Goal: Task Accomplishment & Management: Manage account settings

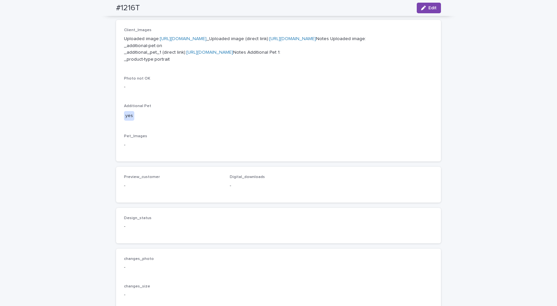
scroll to position [171, 0]
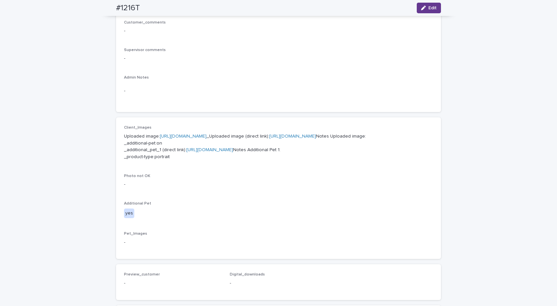
click at [429, 9] on span "Edit" at bounding box center [433, 8] width 8 height 5
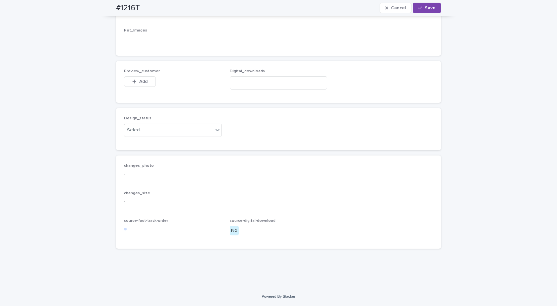
scroll to position [428, 0]
click at [153, 129] on div "Select..." at bounding box center [168, 130] width 89 height 11
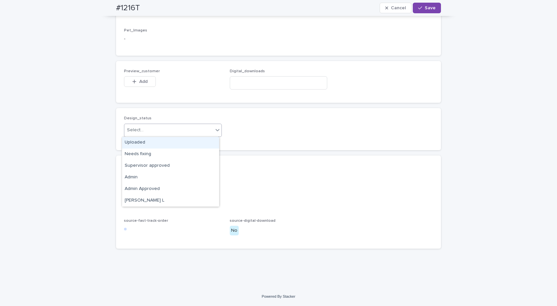
click at [134, 143] on div "Uploaded" at bounding box center [170, 143] width 97 height 12
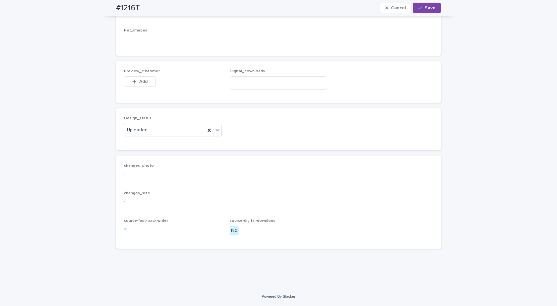
click at [139, 75] on div "Preview_customer This file cannot be opened Download File Add" at bounding box center [173, 82] width 98 height 26
click at [139, 80] on span "Add" at bounding box center [143, 81] width 8 height 5
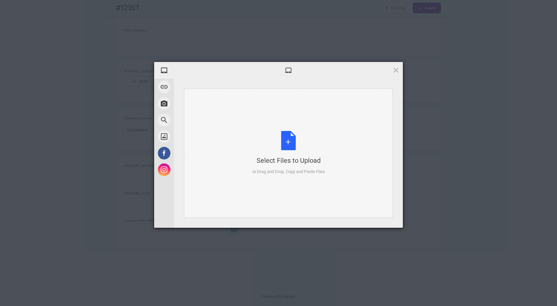
click at [288, 131] on div "Select Files to Upload or Drag and Drop, Copy and Paste Files" at bounding box center [288, 153] width 73 height 44
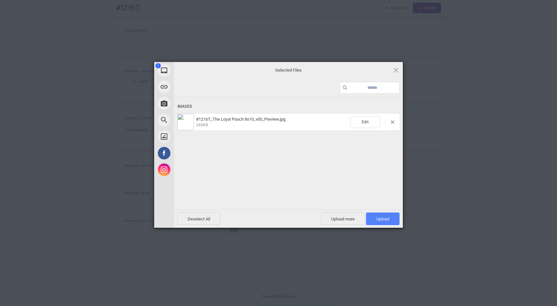
click at [375, 215] on span "Upload 1" at bounding box center [383, 219] width 34 height 13
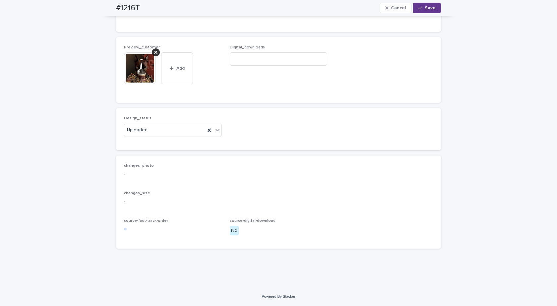
click at [434, 6] on button "Save" at bounding box center [427, 8] width 28 height 11
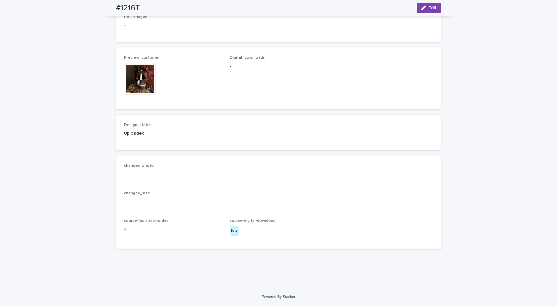
click at [132, 81] on img at bounding box center [140, 79] width 32 height 32
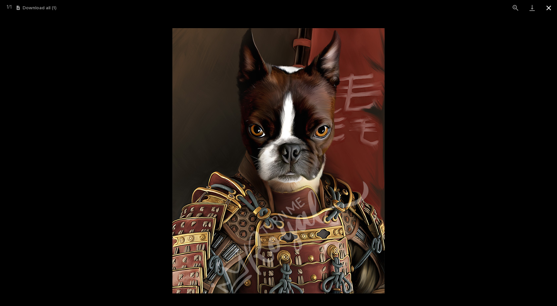
click at [546, 11] on button "Close gallery" at bounding box center [549, 8] width 17 height 16
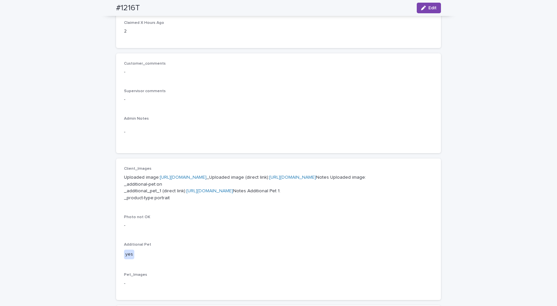
scroll to position [30, 0]
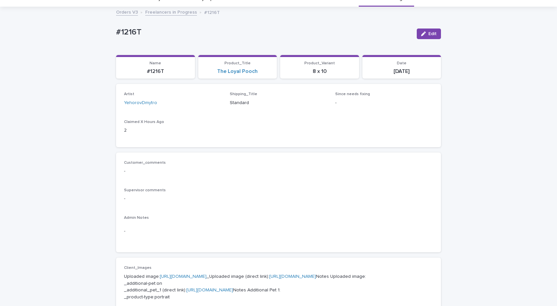
click at [163, 8] on link "Freelancers in Progress" at bounding box center [171, 12] width 52 height 8
